Goal: Find specific page/section: Find specific page/section

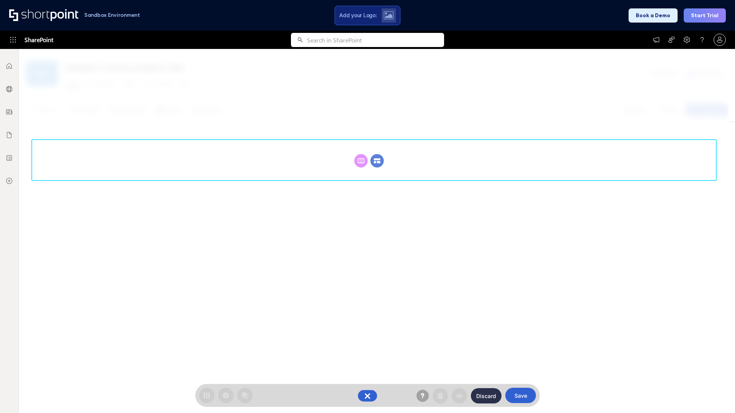
scroll to position [105, 0]
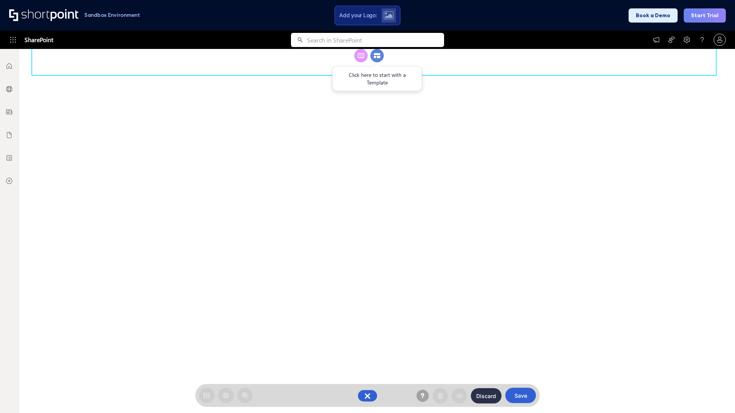
click at [377, 62] on circle at bounding box center [376, 55] width 13 height 13
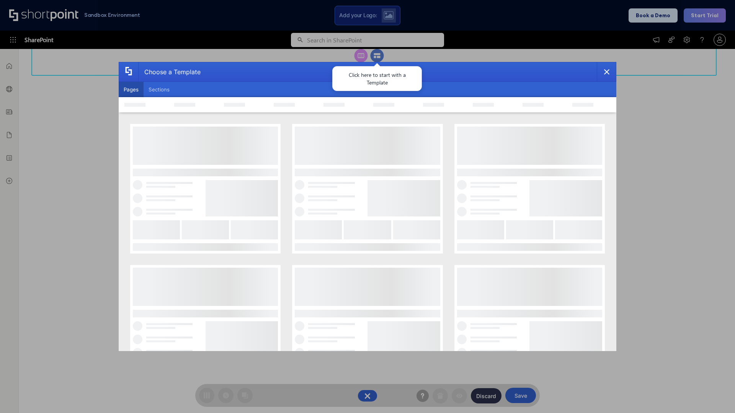
scroll to position [0, 0]
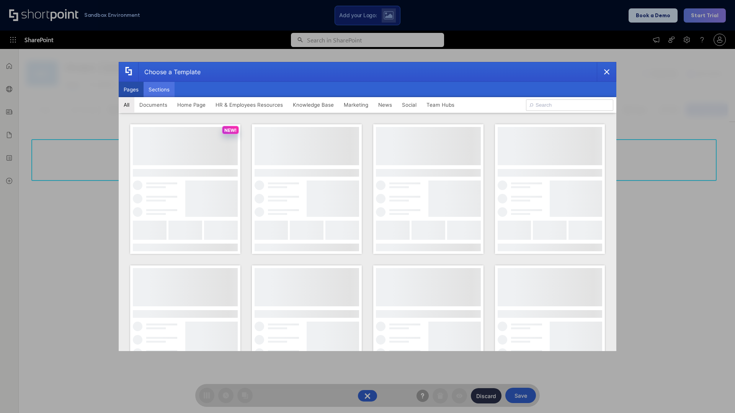
click at [159, 90] on button "Sections" at bounding box center [158, 89] width 31 height 15
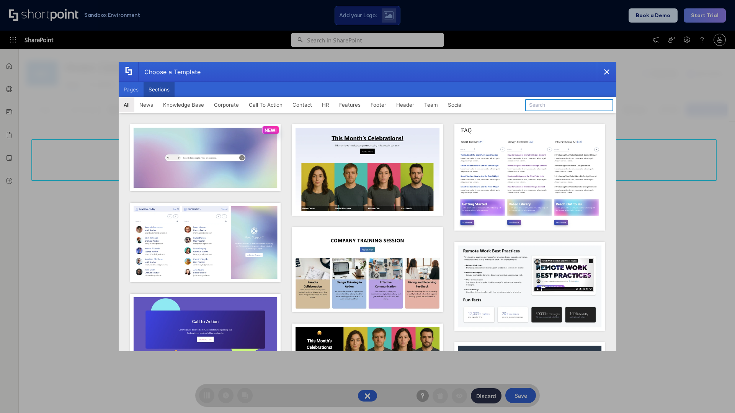
type input "Teams Basics"
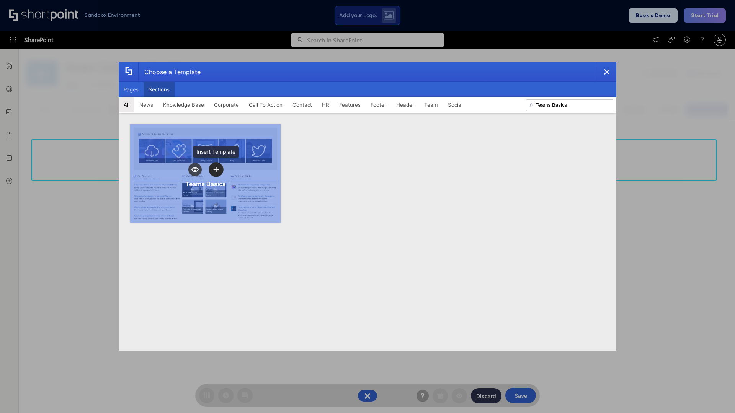
click at [216, 169] on icon "template selector" at bounding box center [215, 169] width 5 height 5
